Goal: Task Accomplishment & Management: Use online tool/utility

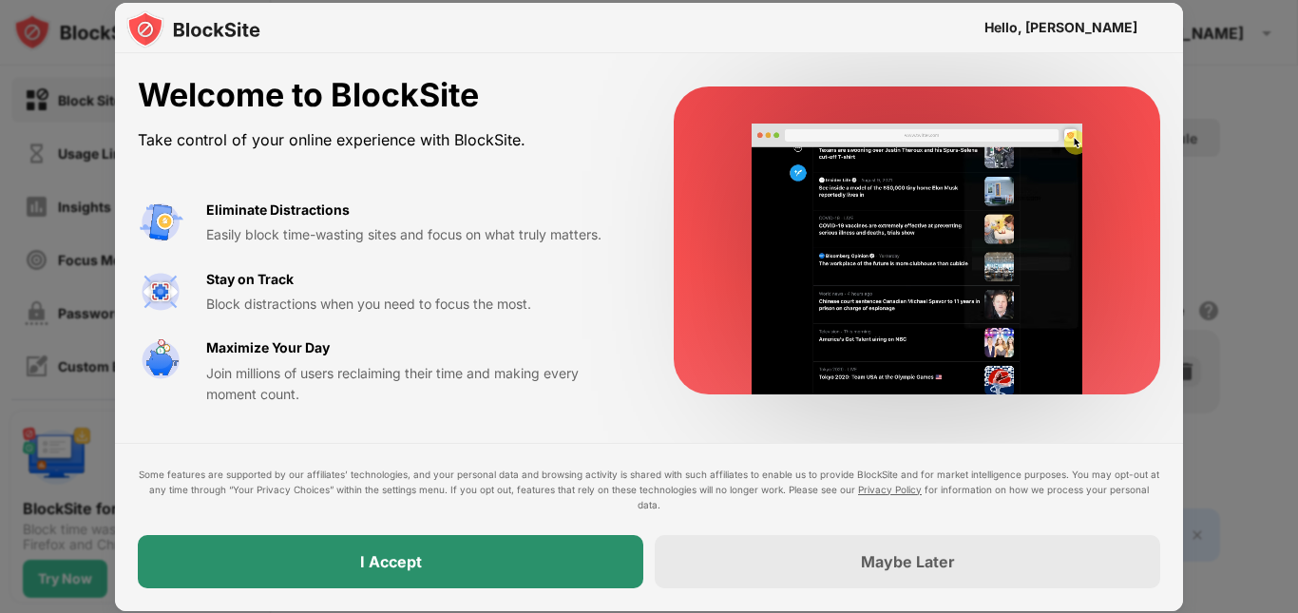
click at [561, 542] on div "I Accept" at bounding box center [391, 561] width 506 height 53
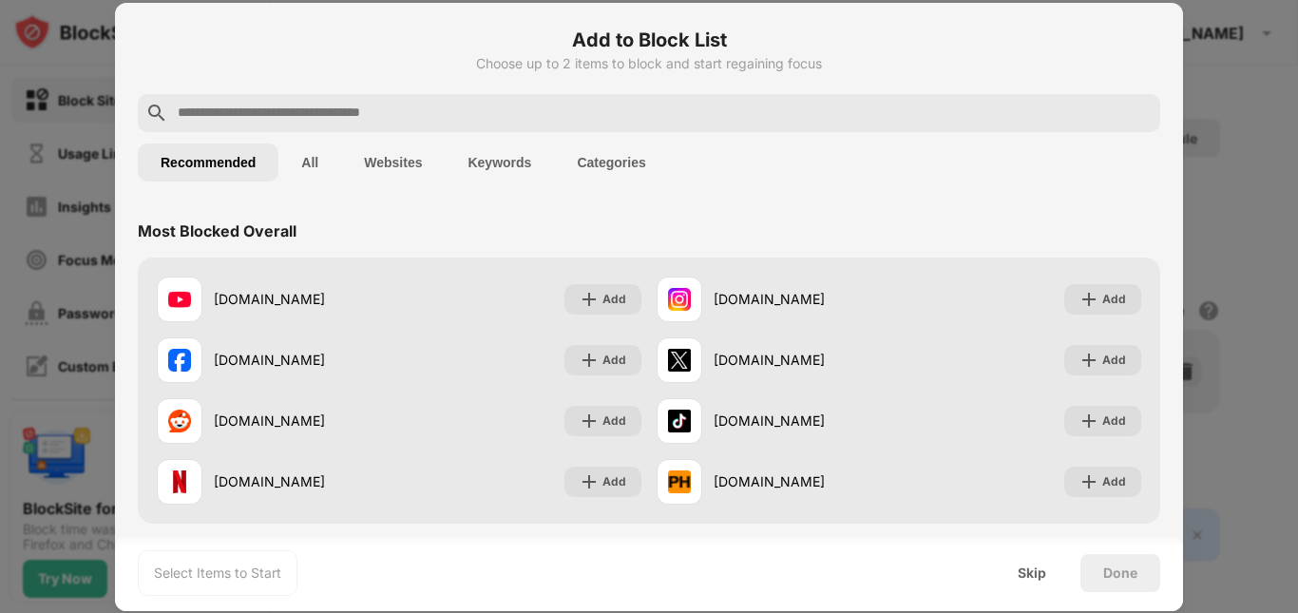
click at [322, 161] on button "All" at bounding box center [309, 162] width 63 height 38
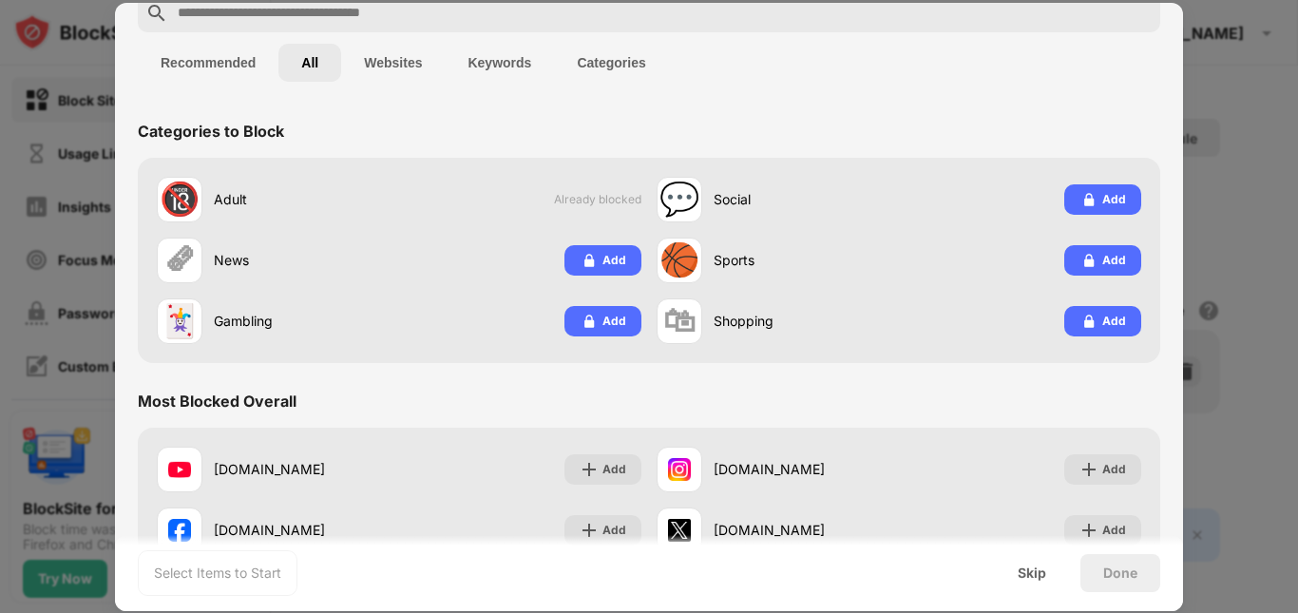
scroll to position [95, 0]
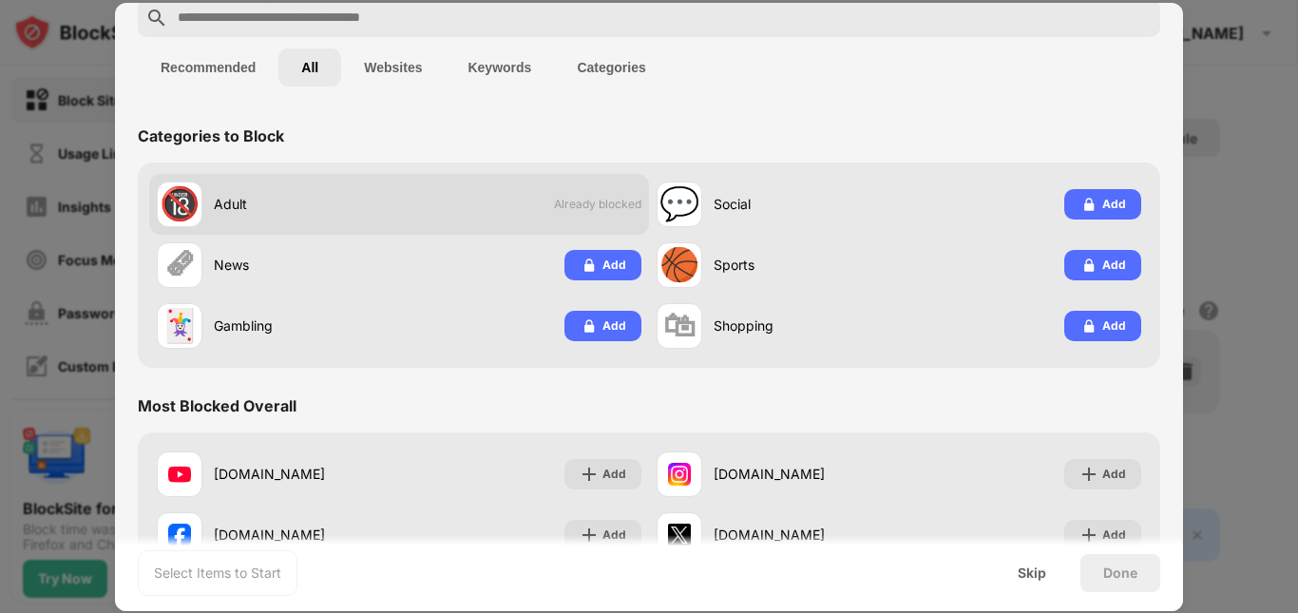
click at [566, 198] on span "Already blocked" at bounding box center [597, 204] width 87 height 14
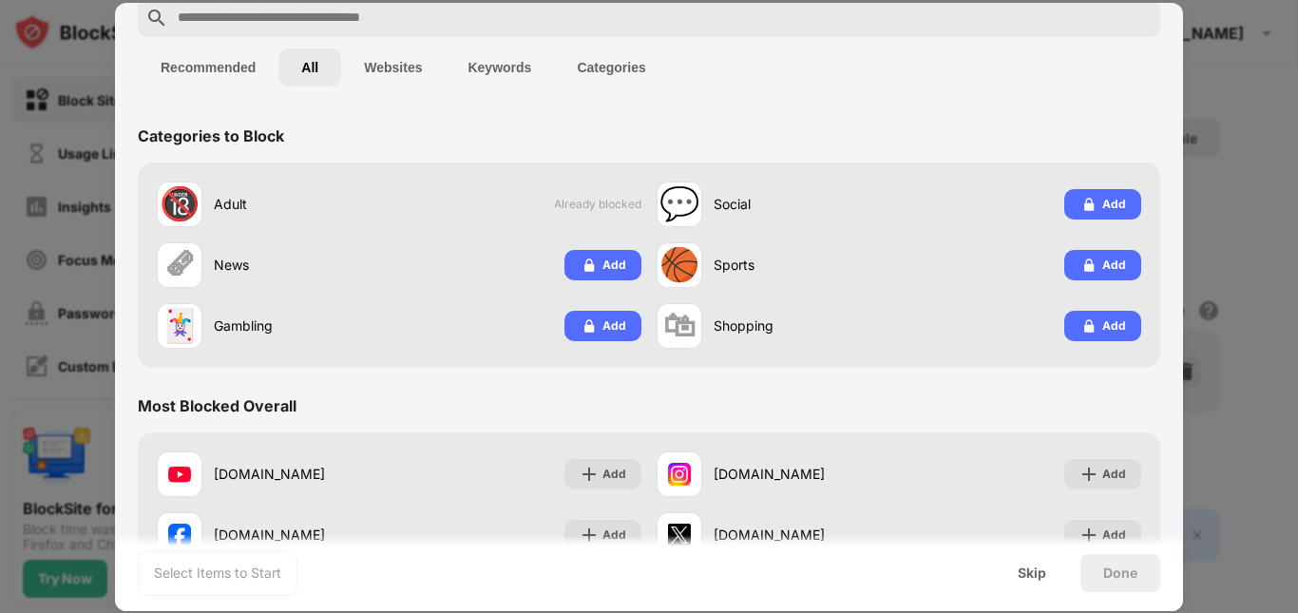
click at [384, 60] on button "Websites" at bounding box center [393, 67] width 104 height 38
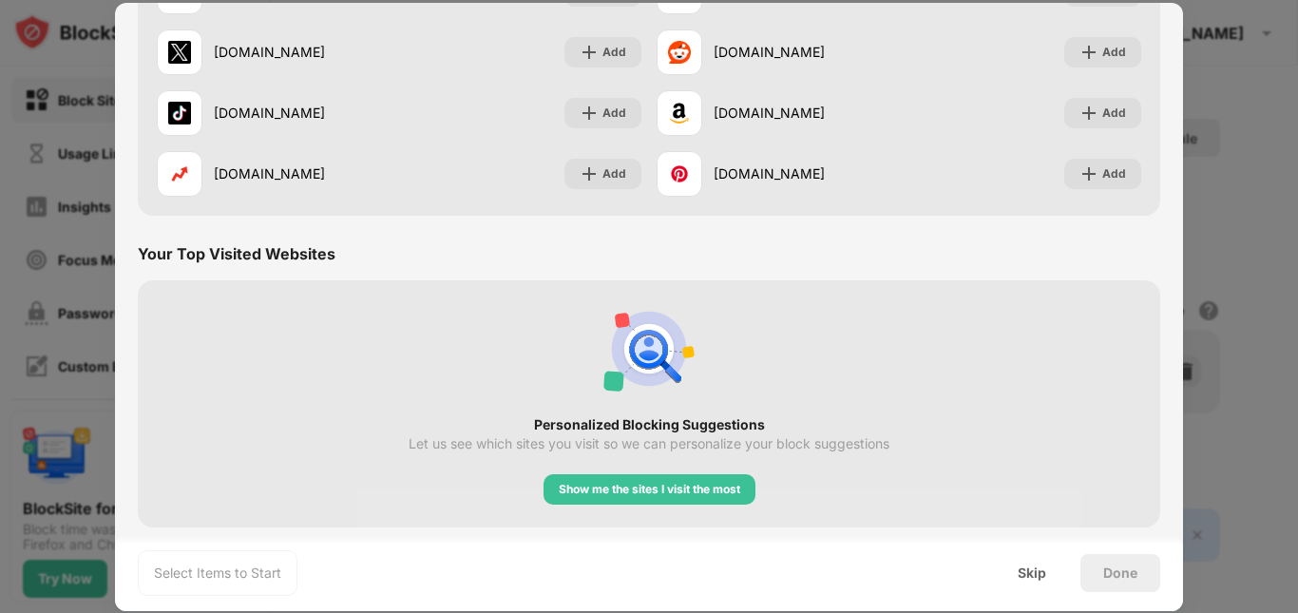
scroll to position [0, 0]
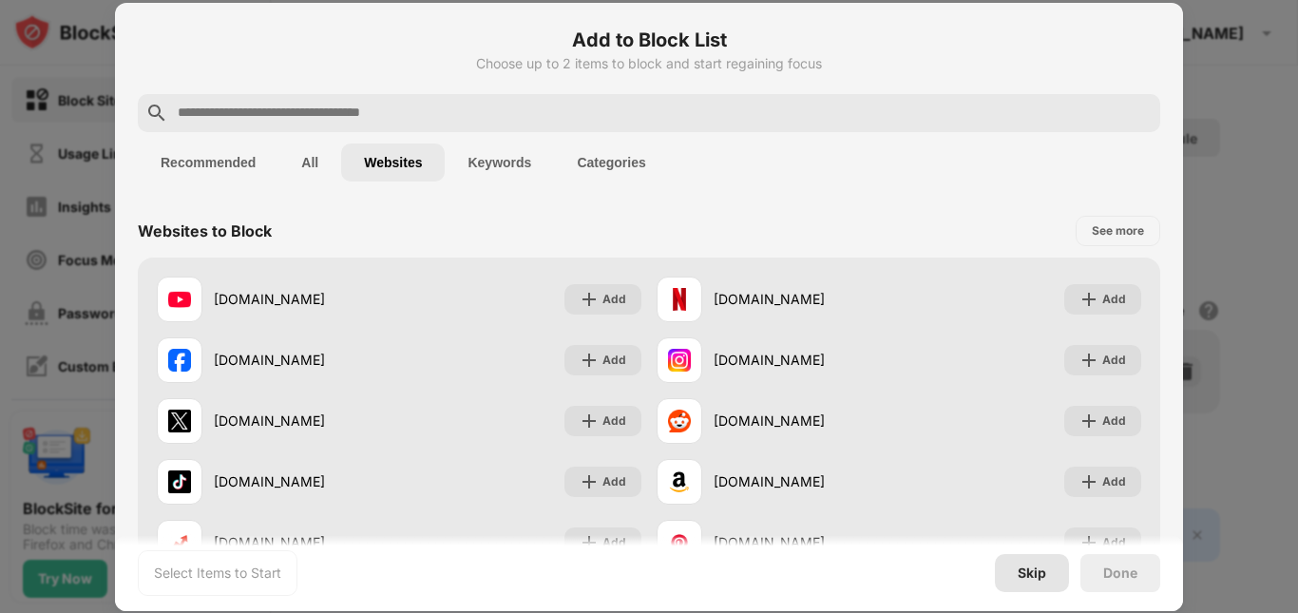
click at [1023, 579] on div "Skip" at bounding box center [1032, 572] width 29 height 15
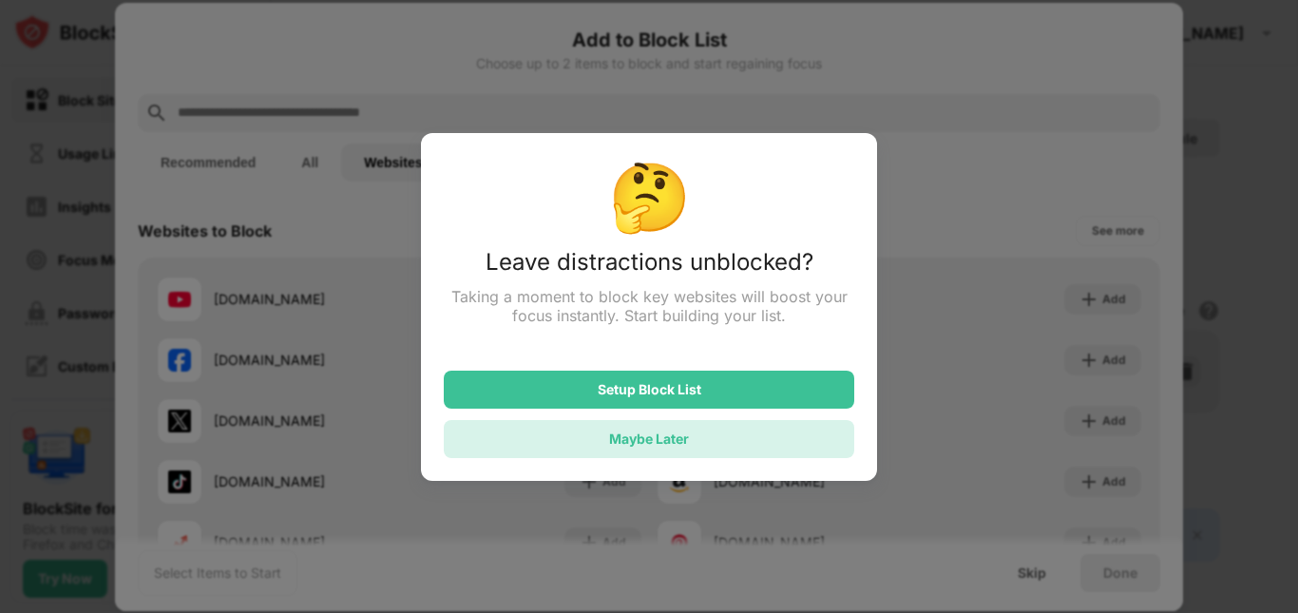
click at [692, 455] on div "Maybe Later" at bounding box center [649, 439] width 410 height 38
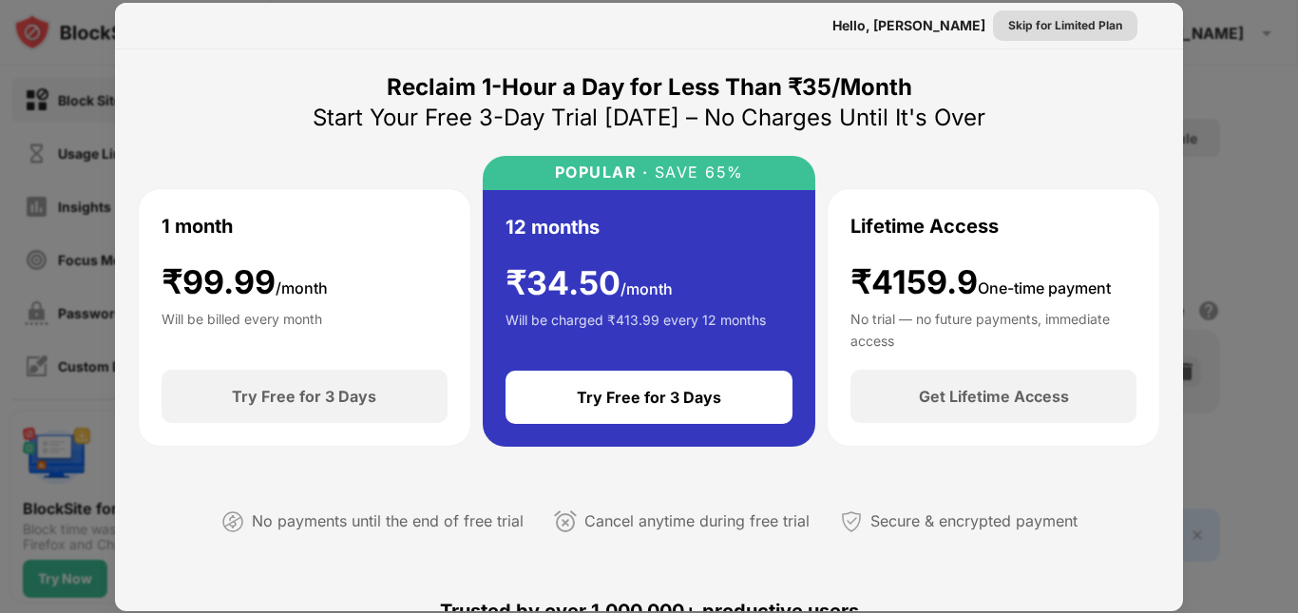
click at [1046, 27] on div "Skip for Limited Plan" at bounding box center [1065, 25] width 114 height 19
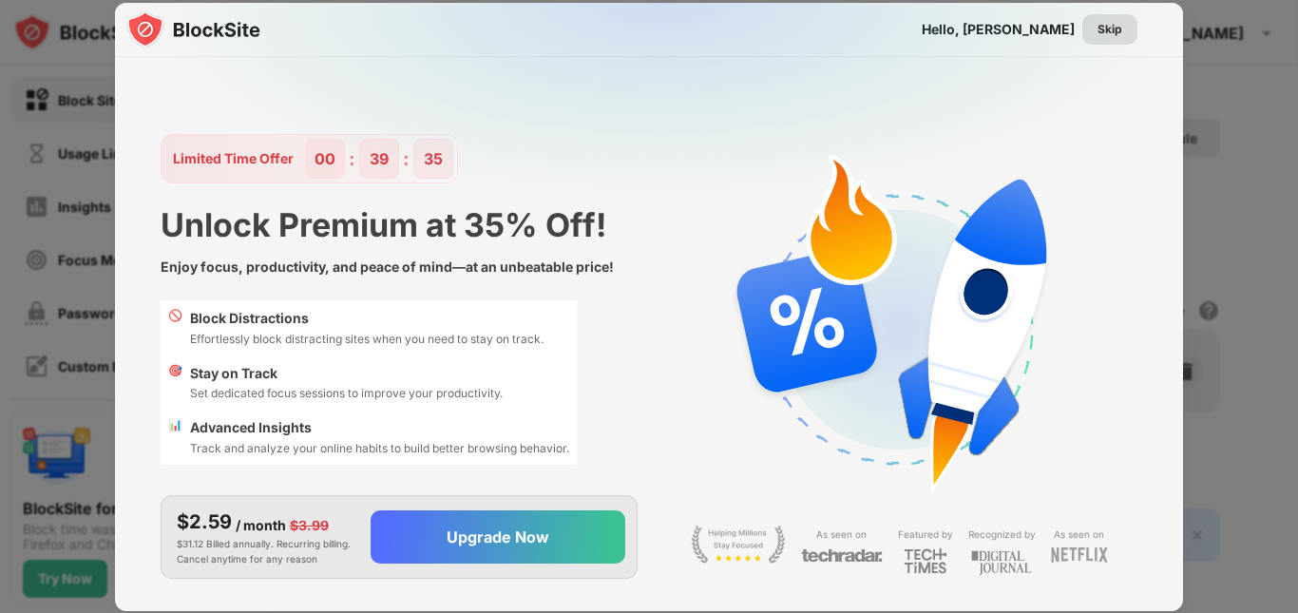
click at [1096, 18] on div "Skip" at bounding box center [1109, 29] width 55 height 30
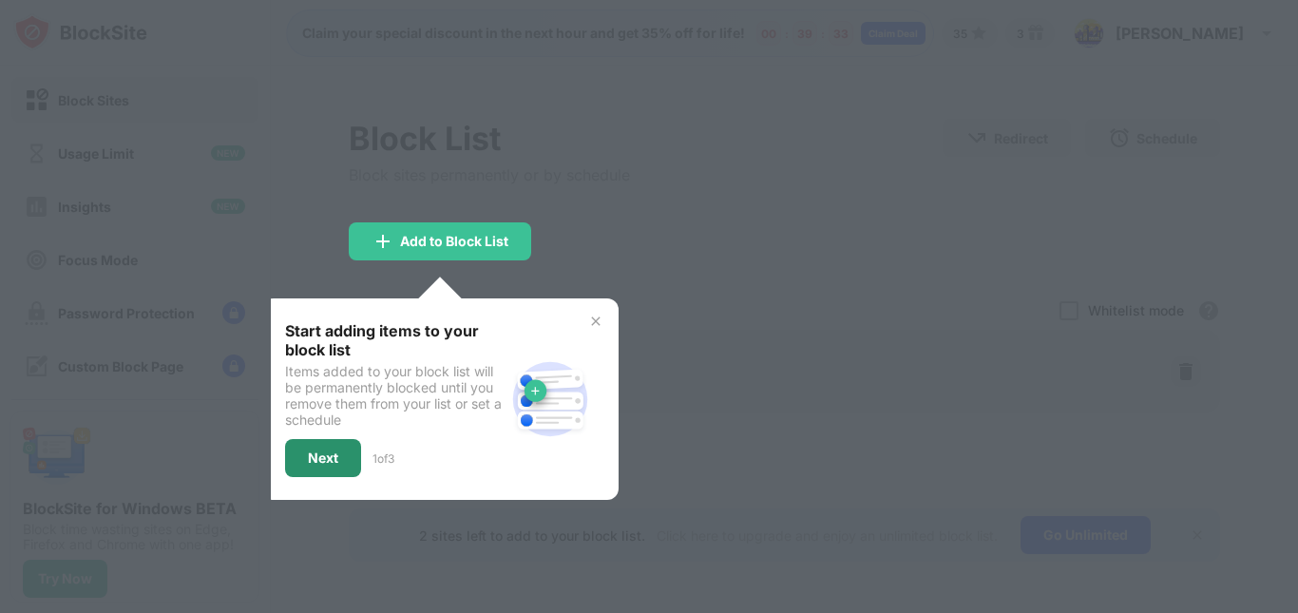
click at [342, 453] on div "Next" at bounding box center [323, 458] width 76 height 38
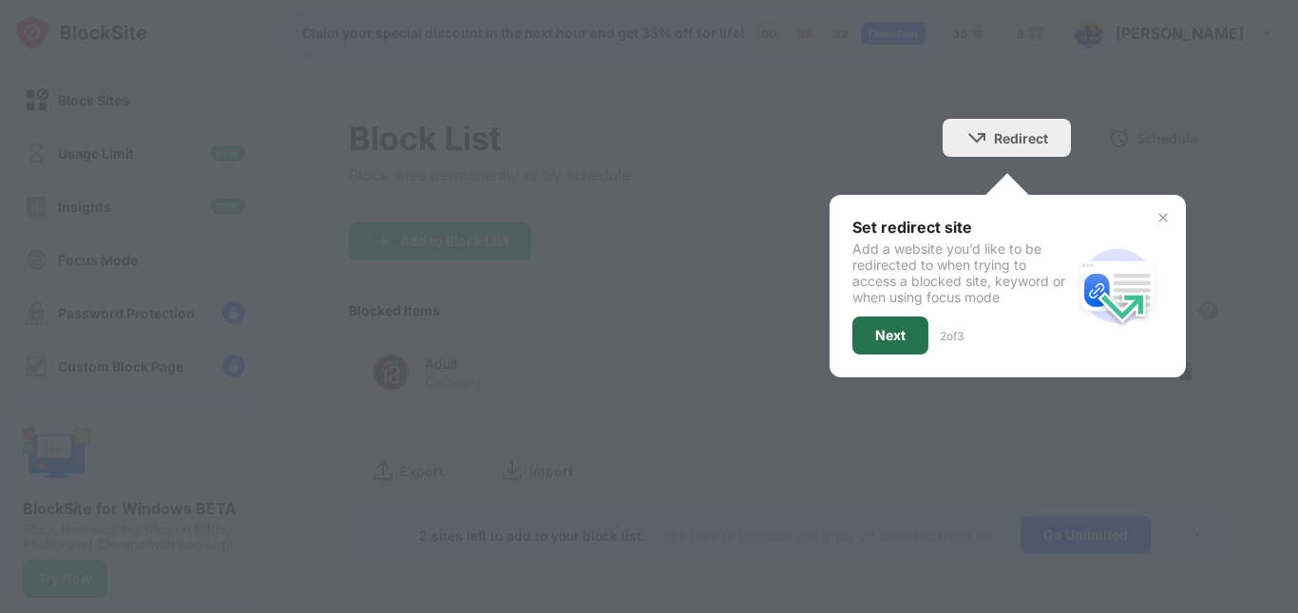
click at [885, 352] on div "Next" at bounding box center [890, 335] width 76 height 38
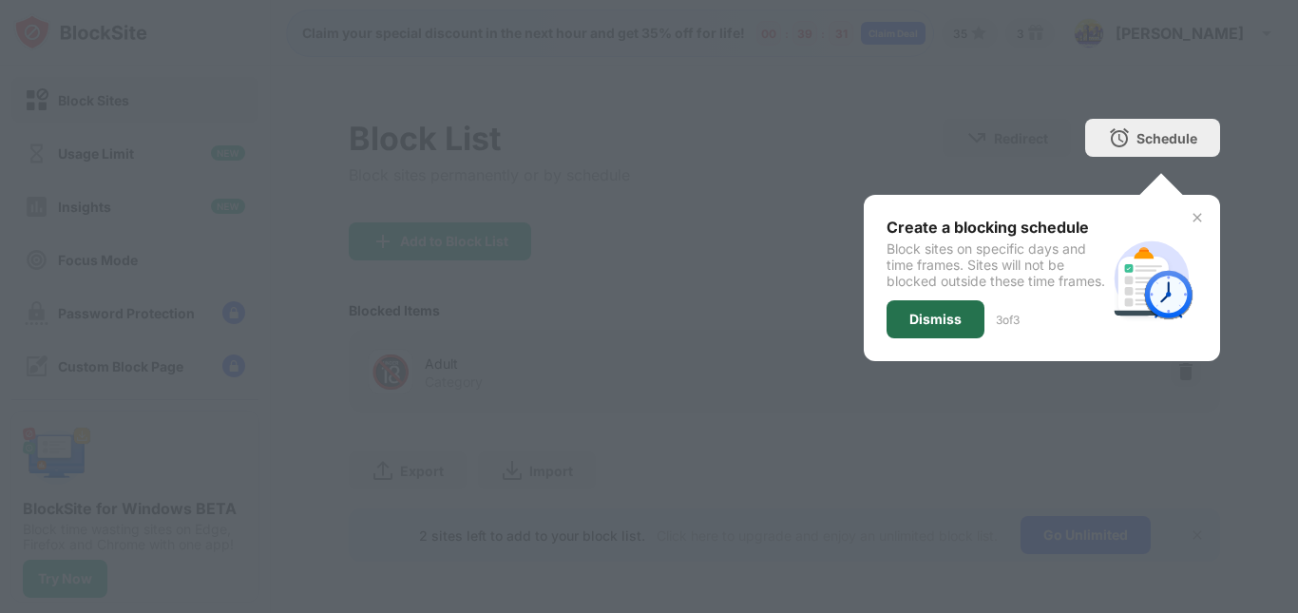
click at [909, 327] on div "Dismiss" at bounding box center [935, 319] width 52 height 15
